Goal: Task Accomplishment & Management: Use online tool/utility

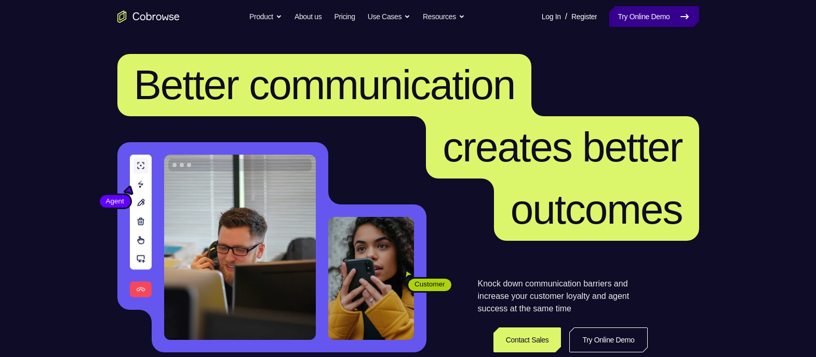
click at [647, 25] on link "Try Online Demo" at bounding box center [653, 16] width 89 height 21
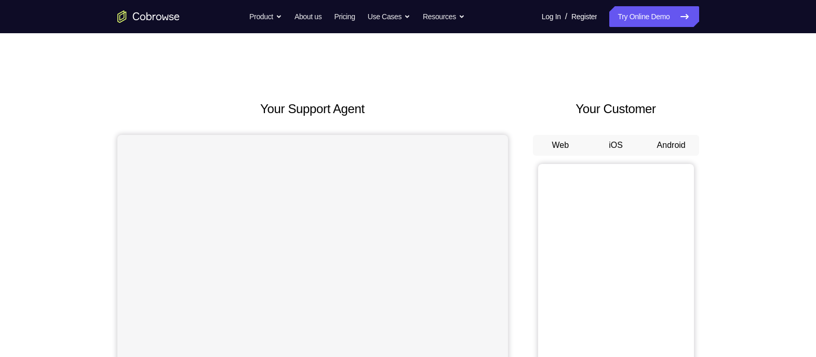
click at [683, 150] on button "Android" at bounding box center [671, 145] width 56 height 21
drag, startPoint x: 683, startPoint y: 150, endPoint x: 783, endPoint y: 186, distance: 106.6
click at [674, 142] on button "Android" at bounding box center [671, 145] width 56 height 21
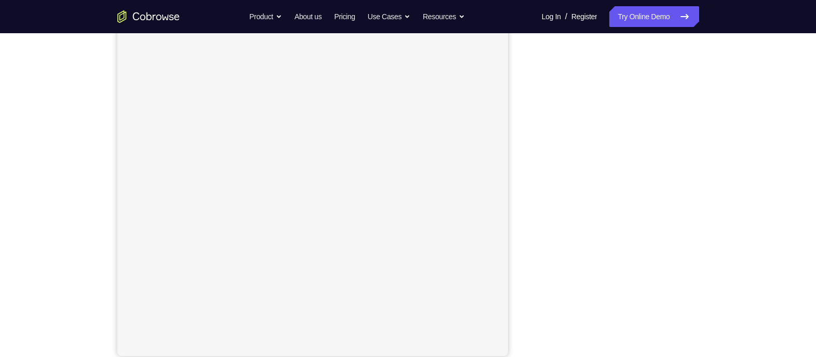
scroll to position [128, 0]
click at [735, 174] on div "Your Support Agent Your Customer Web iOS Android Next Steps We’d be happy to gi…" at bounding box center [408, 247] width 665 height 685
